Goal: Check status: Check status

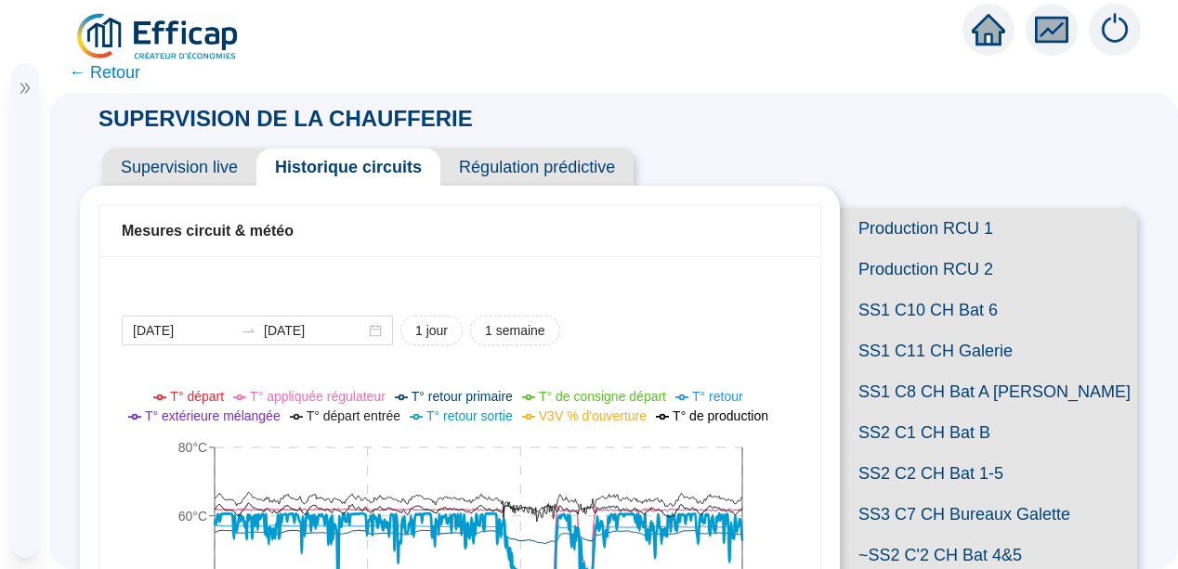
scroll to position [669, 0]
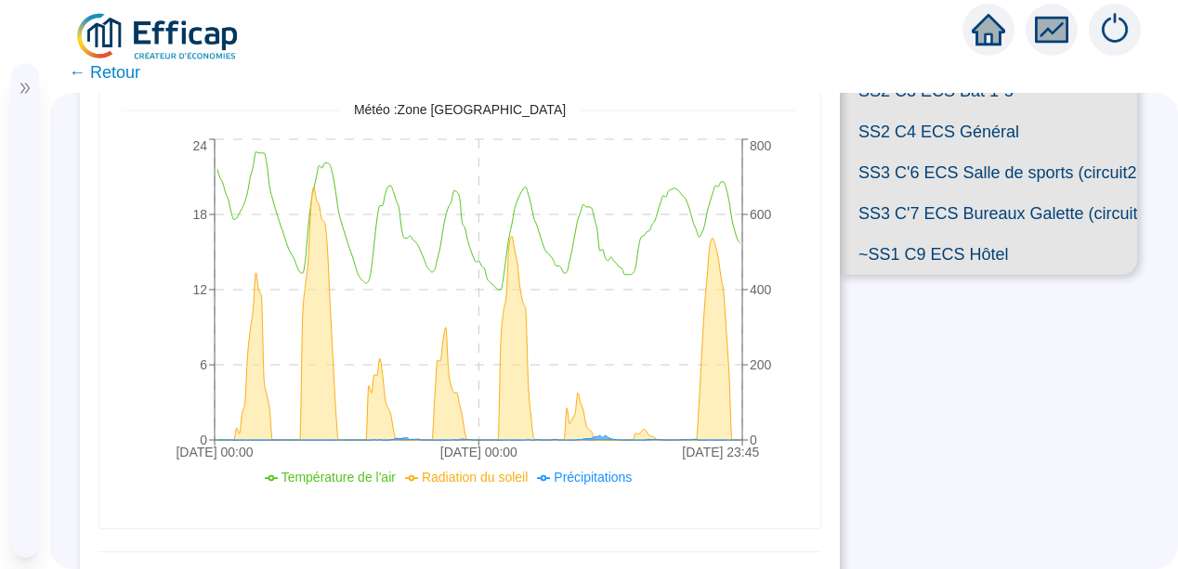
click at [92, 134] on div "Mesures circuit & météo [DATE] [DATE] 1 jour 1 semaine 08-09 00:[PHONE_NUMBER]:…" at bounding box center [460, 114] width 760 height 1194
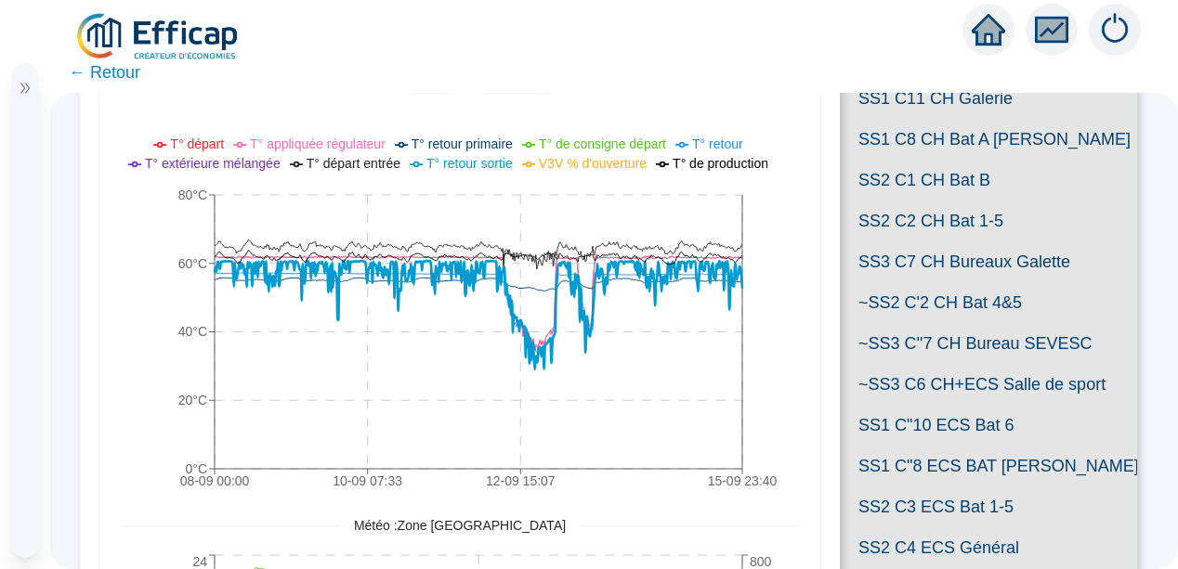
scroll to position [0, 0]
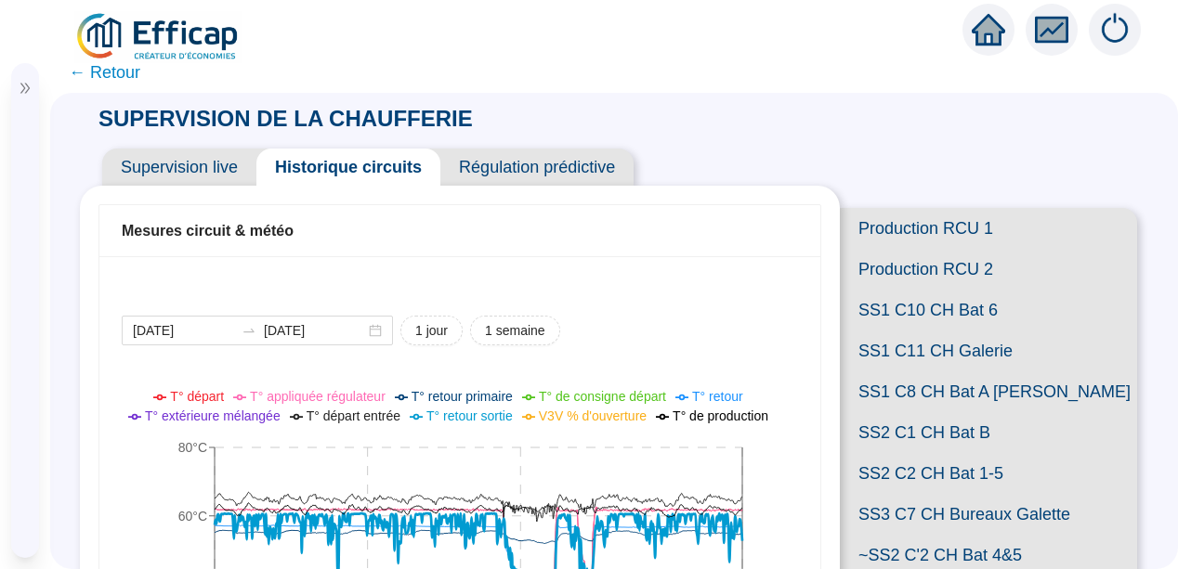
click at [154, 169] on span "Supervision live" at bounding box center [179, 167] width 154 height 37
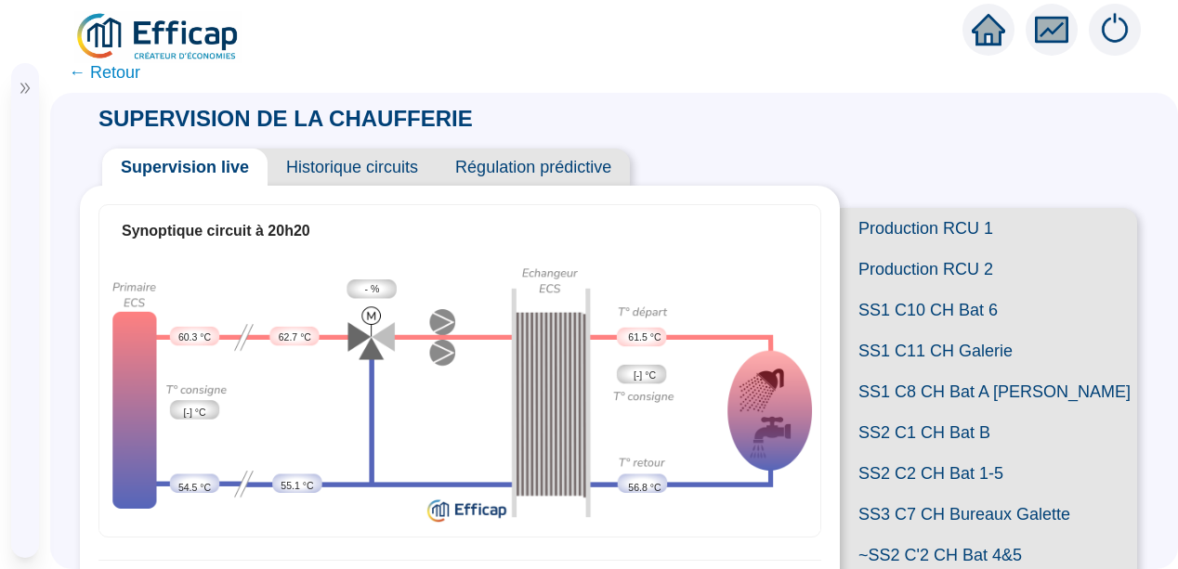
click at [98, 68] on span "← Retour" at bounding box center [105, 72] width 72 height 26
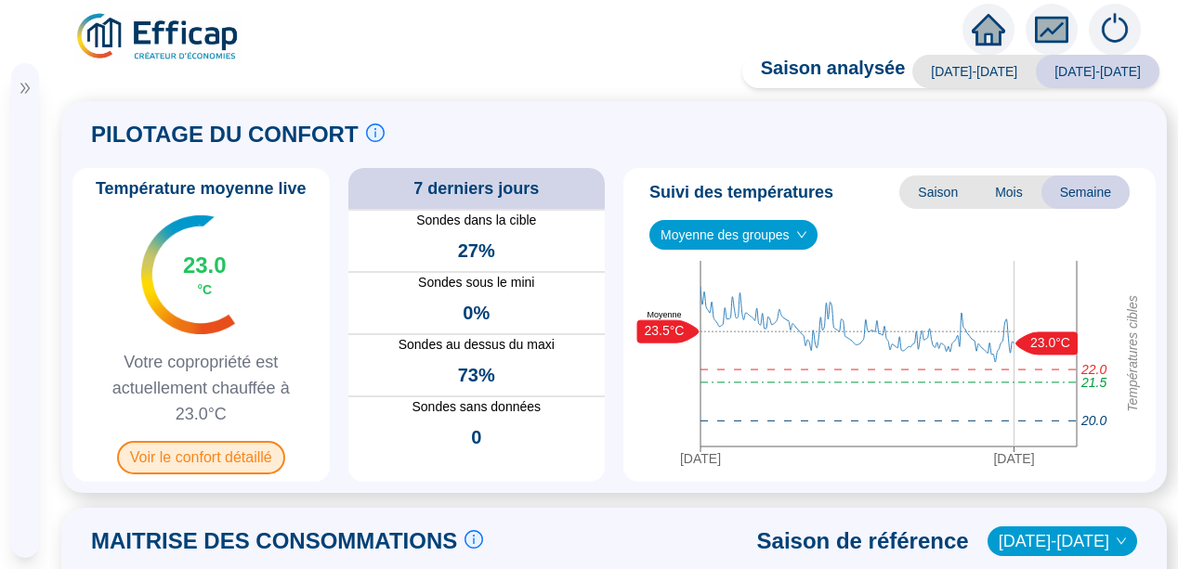
click at [196, 460] on span "Voir le confort détaillé" at bounding box center [201, 457] width 168 height 33
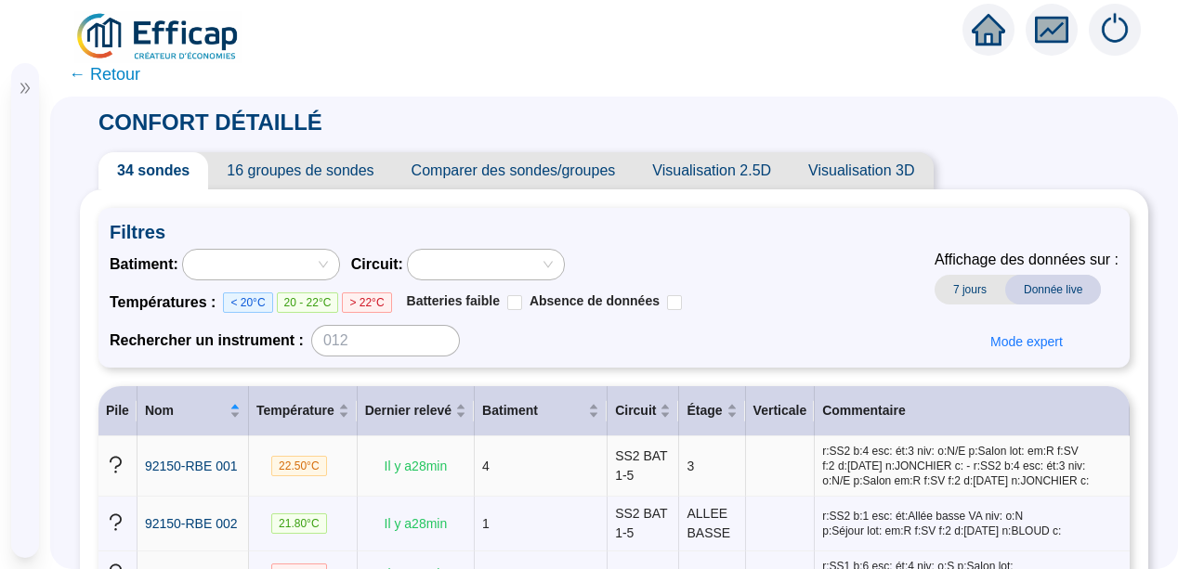
click at [191, 496] on td "92150-RBE 001" at bounding box center [192, 467] width 111 height 60
click at [292, 173] on span "16 groupes de sondes" at bounding box center [300, 170] width 184 height 37
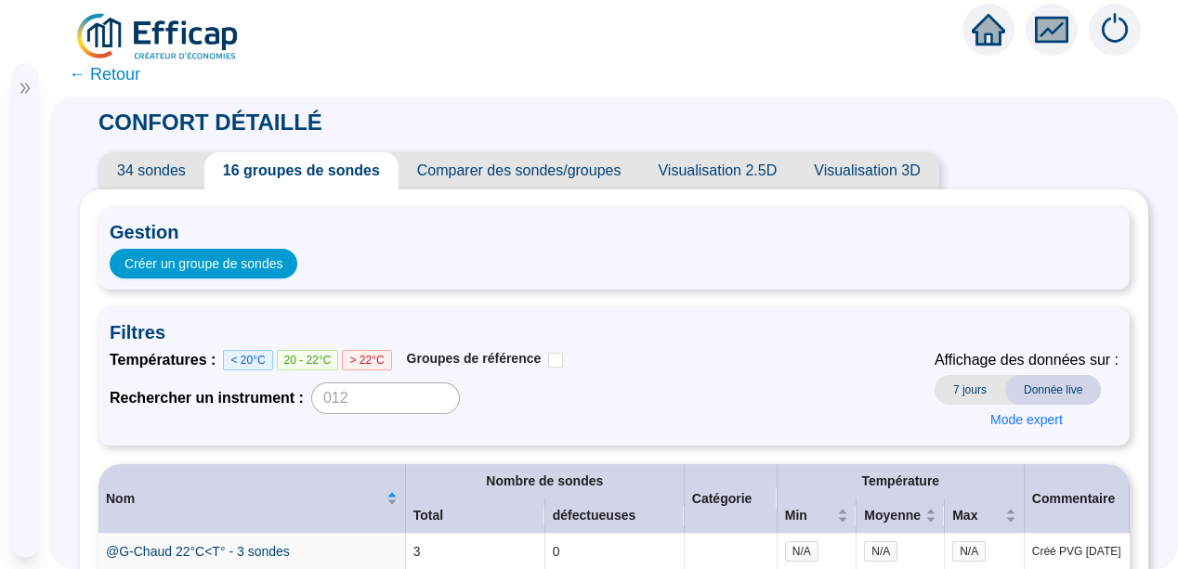
click at [135, 163] on span "34 sondes" at bounding box center [151, 170] width 106 height 37
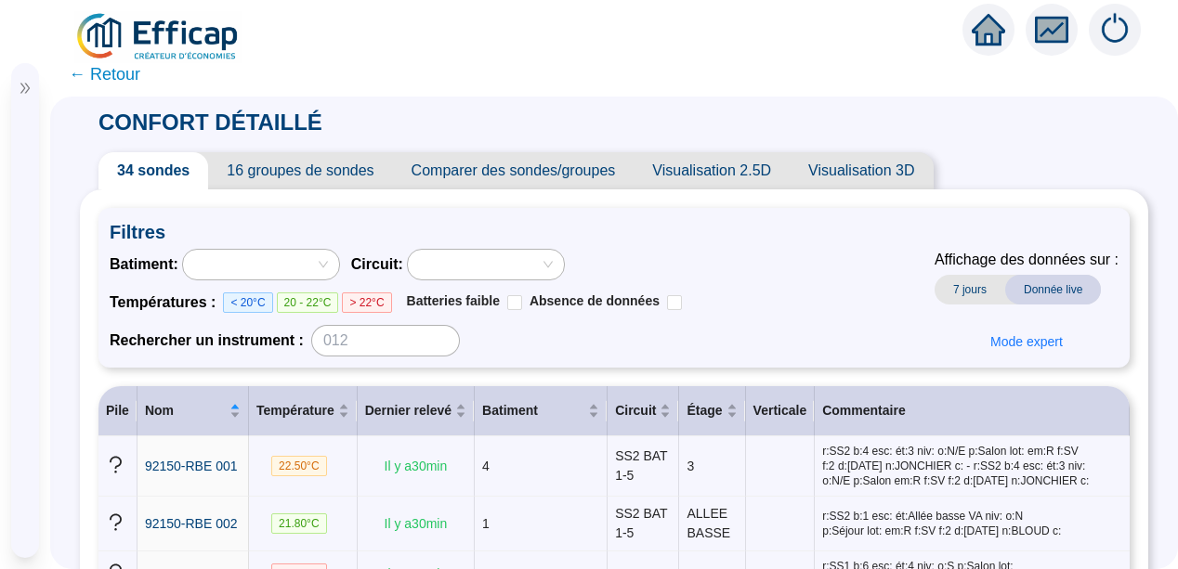
click at [91, 73] on span "← Retour" at bounding box center [105, 74] width 72 height 26
